Goal: Information Seeking & Learning: Learn about a topic

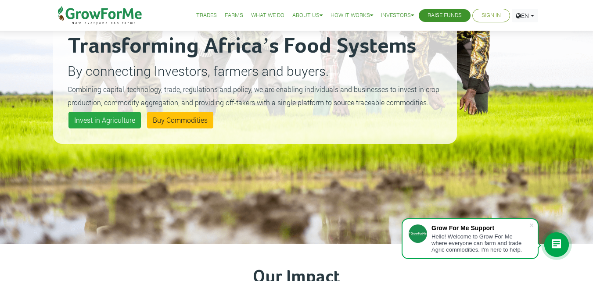
scroll to position [88, 0]
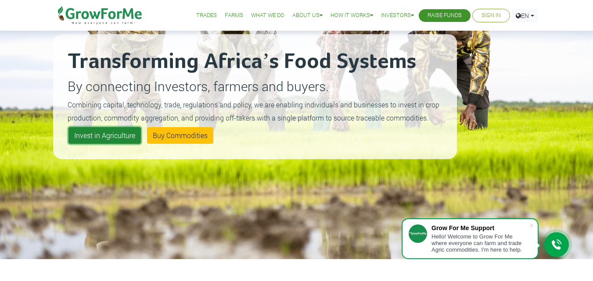
click at [105, 127] on link "Invest in Agriculture" at bounding box center [104, 135] width 72 height 17
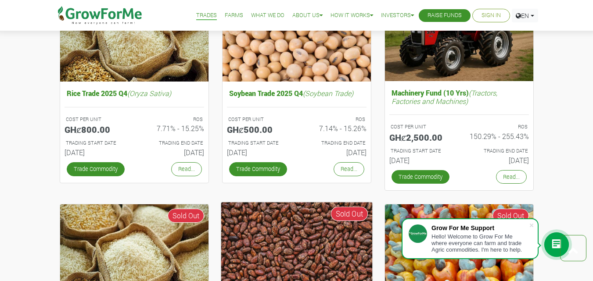
scroll to position [351, 0]
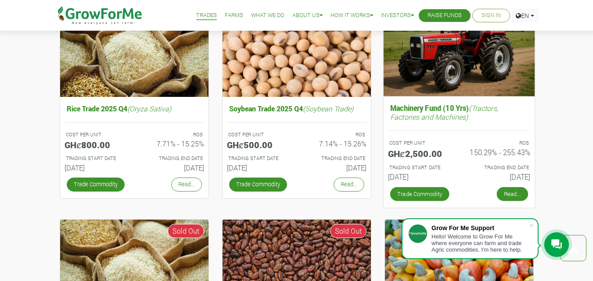
click at [507, 189] on link "Read..." at bounding box center [511, 194] width 31 height 14
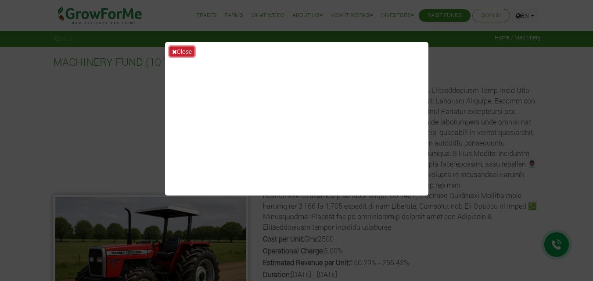
click at [186, 49] on button "Close" at bounding box center [181, 52] width 25 height 10
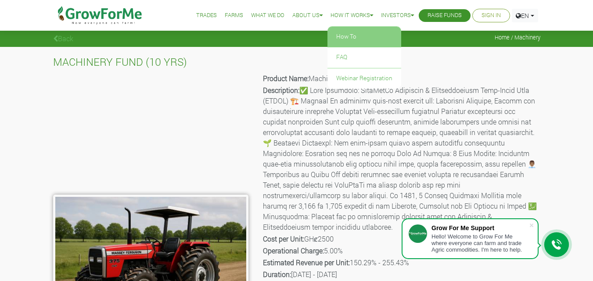
click at [357, 29] on link "How To" at bounding box center [364, 37] width 74 height 20
